Goal: Browse casually

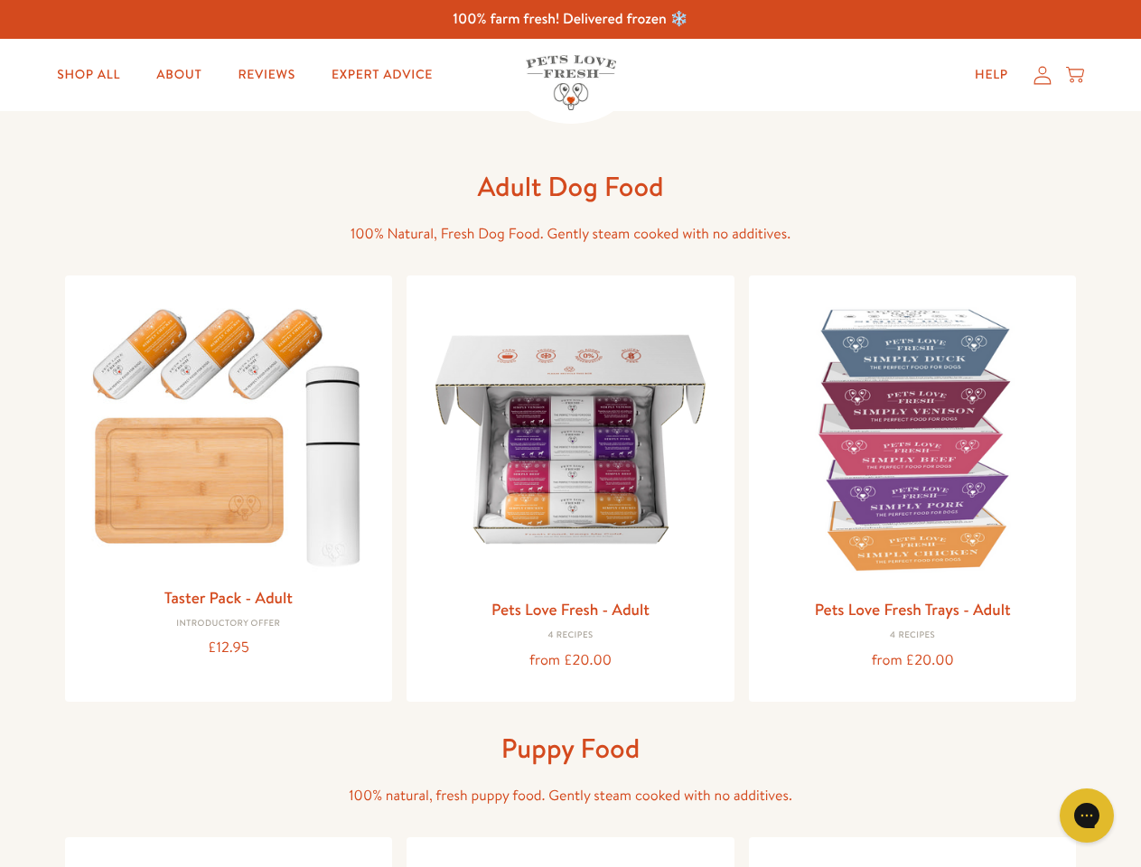
click at [1087, 816] on icon "Gorgias live chat" at bounding box center [1086, 815] width 17 height 17
